Goal: Use online tool/utility: Utilize a website feature to perform a specific function

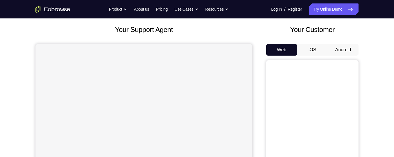
scroll to position [54, 0]
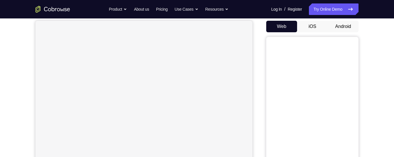
click at [345, 30] on button "Android" at bounding box center [343, 27] width 31 height 12
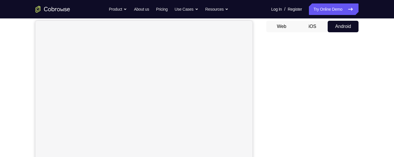
click at [282, 29] on button "Web" at bounding box center [282, 27] width 31 height 12
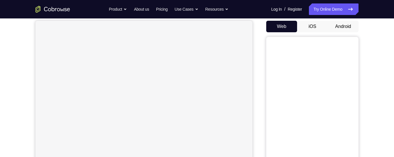
click at [348, 25] on button "Android" at bounding box center [343, 27] width 31 height 12
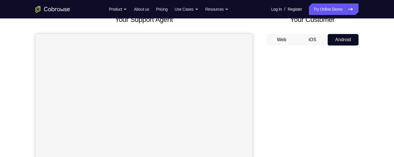
scroll to position [40, 0]
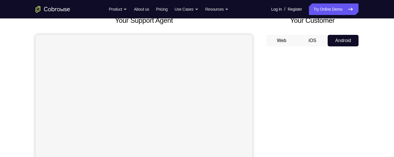
click at [287, 40] on button "Web" at bounding box center [282, 41] width 31 height 12
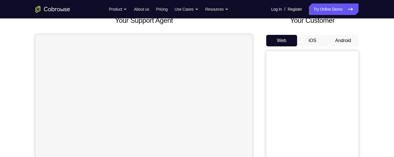
click at [348, 39] on button "Android" at bounding box center [343, 41] width 31 height 12
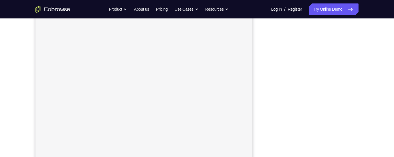
scroll to position [89, 0]
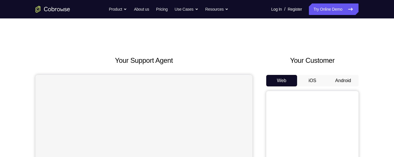
click at [348, 80] on button "Android" at bounding box center [343, 81] width 31 height 12
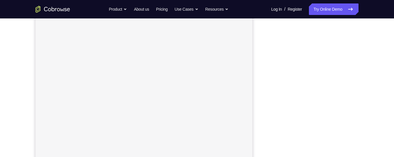
scroll to position [79, 0]
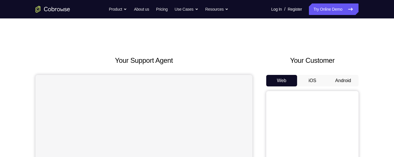
click at [334, 76] on button "Android" at bounding box center [343, 81] width 31 height 12
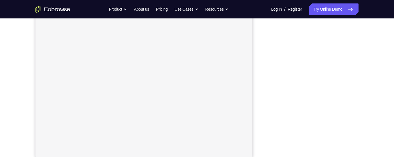
scroll to position [111, 0]
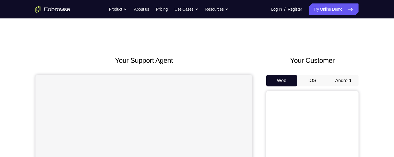
scroll to position [34, 0]
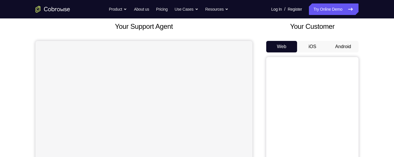
click at [345, 47] on button "Android" at bounding box center [343, 47] width 31 height 12
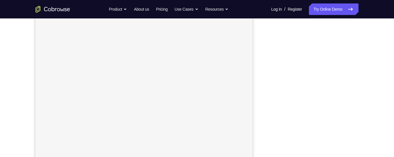
scroll to position [69, 0]
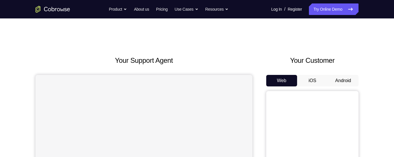
click at [342, 84] on button "Android" at bounding box center [343, 81] width 31 height 12
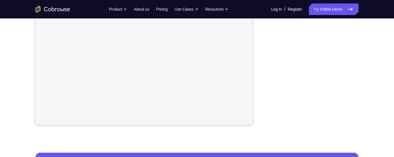
scroll to position [124, 0]
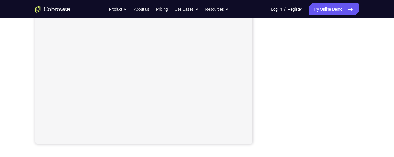
click at [365, 78] on div "Your Support Agent Your Customer Web iOS Android Next Steps We’d be happy to gi…" at bounding box center [197, 84] width 370 height 381
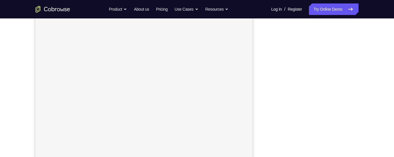
scroll to position [105, 0]
click at [376, 110] on div "Your Support Agent Your Customer Web iOS Android Next Steps We’d be happy to gi…" at bounding box center [197, 104] width 370 height 381
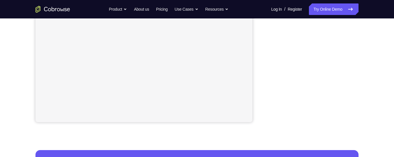
scroll to position [147, 0]
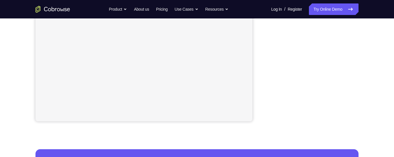
click at [371, 73] on div "Your Support Agent Your Customer Web iOS Android Next Steps We’d be happy to gi…" at bounding box center [197, 62] width 370 height 381
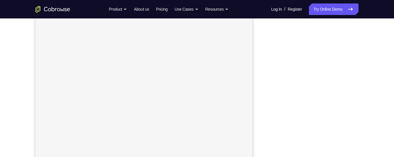
scroll to position [79, 0]
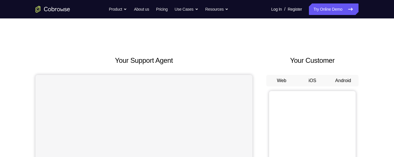
click at [345, 75] on button "Android" at bounding box center [343, 81] width 31 height 12
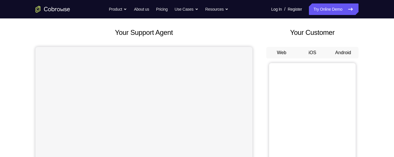
scroll to position [28, 0]
click at [349, 51] on button "Android" at bounding box center [343, 53] width 31 height 12
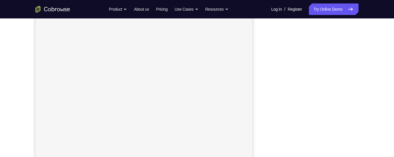
scroll to position [76, 0]
click at [339, 10] on link "Try Online Demo" at bounding box center [334, 9] width 50 height 12
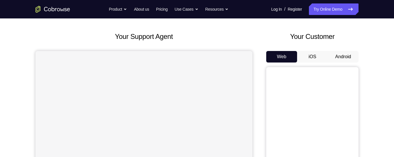
scroll to position [24, 0]
click at [350, 59] on button "Android" at bounding box center [343, 57] width 31 height 12
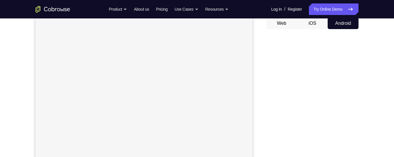
scroll to position [60, 0]
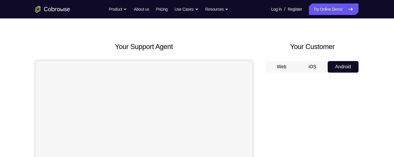
scroll to position [16, 0]
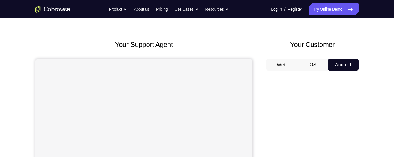
click at [282, 66] on button "Web" at bounding box center [282, 65] width 31 height 12
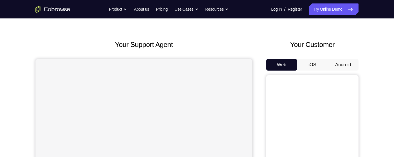
click at [267, 59] on button "Web" at bounding box center [282, 65] width 31 height 12
